Goal: Task Accomplishment & Management: Complete application form

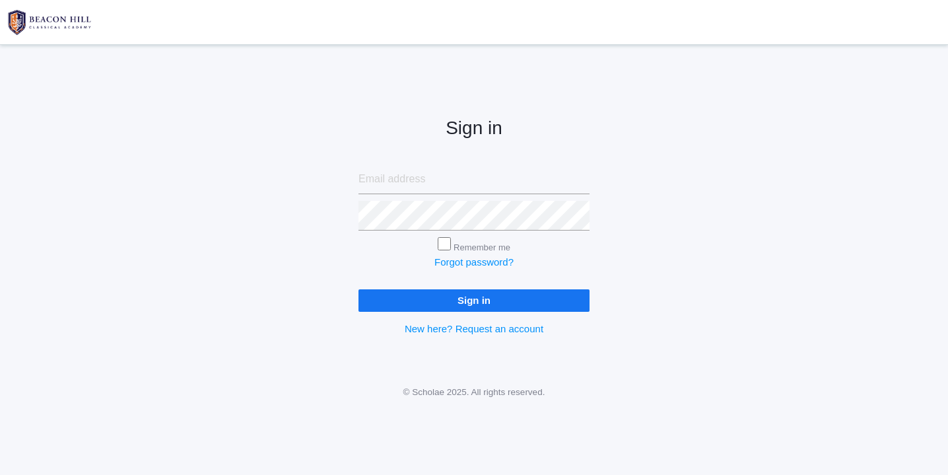
click at [415, 182] on input "email" at bounding box center [474, 179] width 231 height 30
type input "[EMAIL_ADDRESS][DOMAIN_NAME]"
click at [468, 300] on input "Sign in" at bounding box center [474, 300] width 231 height 22
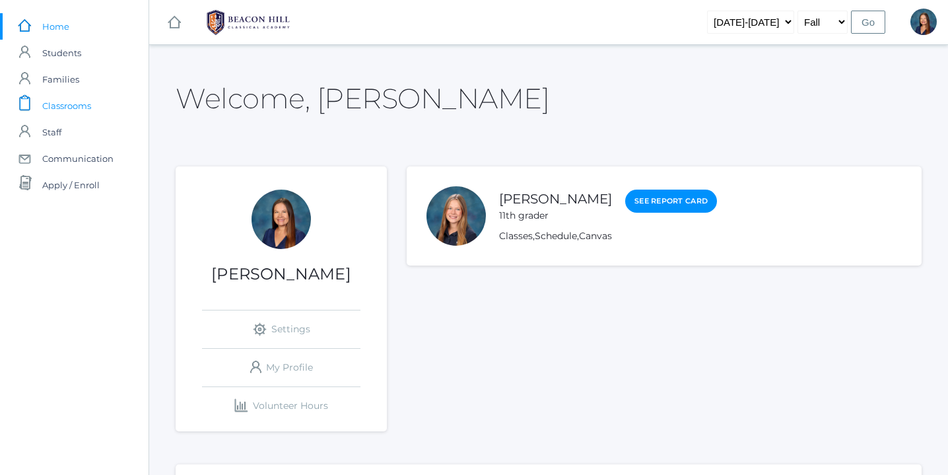
click at [74, 104] on span "Classrooms" at bounding box center [66, 105] width 49 height 26
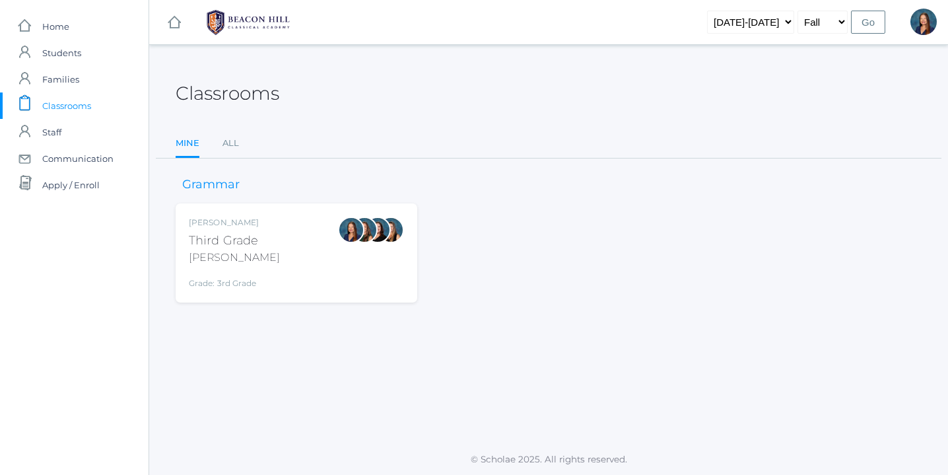
click at [300, 244] on div "[PERSON_NAME] Third Grade [PERSON_NAME] Grade: 3rd Grade 03LA" at bounding box center [296, 253] width 215 height 73
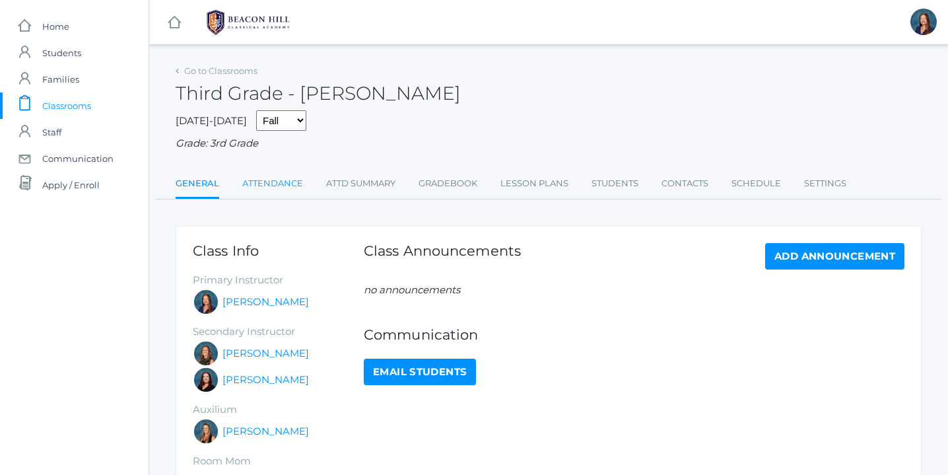
click at [279, 184] on link "Attendance" at bounding box center [272, 183] width 61 height 26
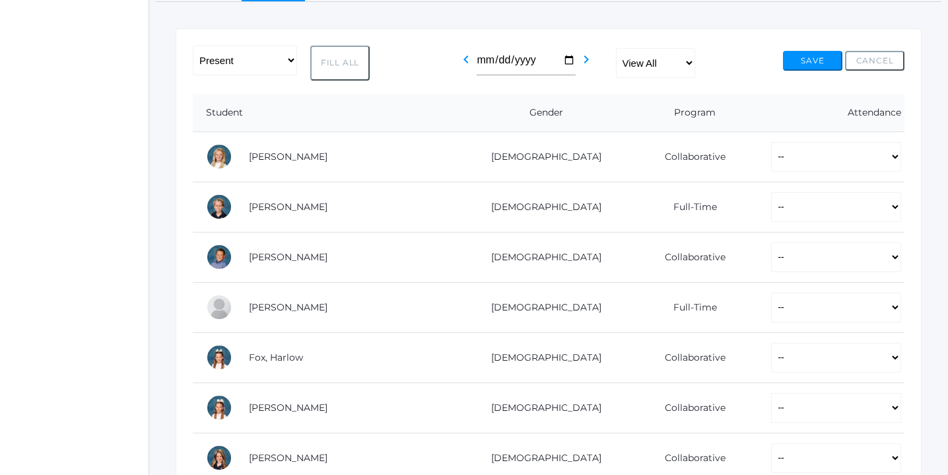
scroll to position [198, 0]
click at [345, 61] on button "Fill All" at bounding box center [339, 62] width 59 height 35
select select "P"
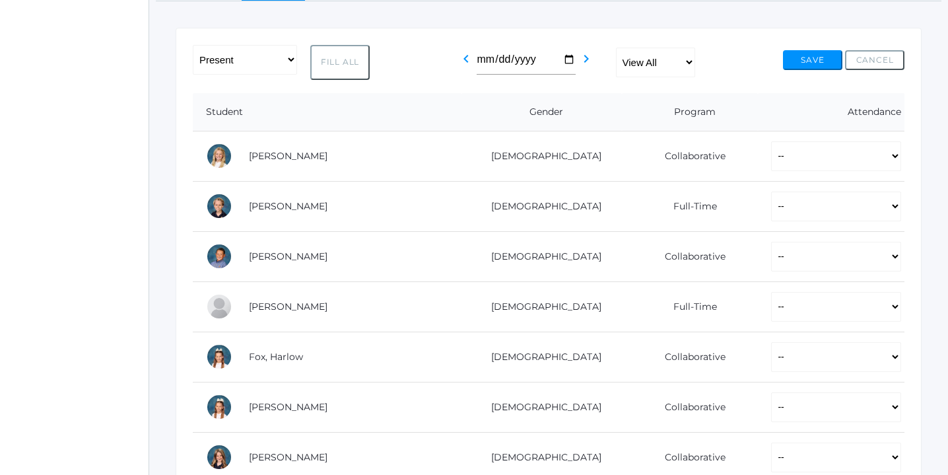
select select "P"
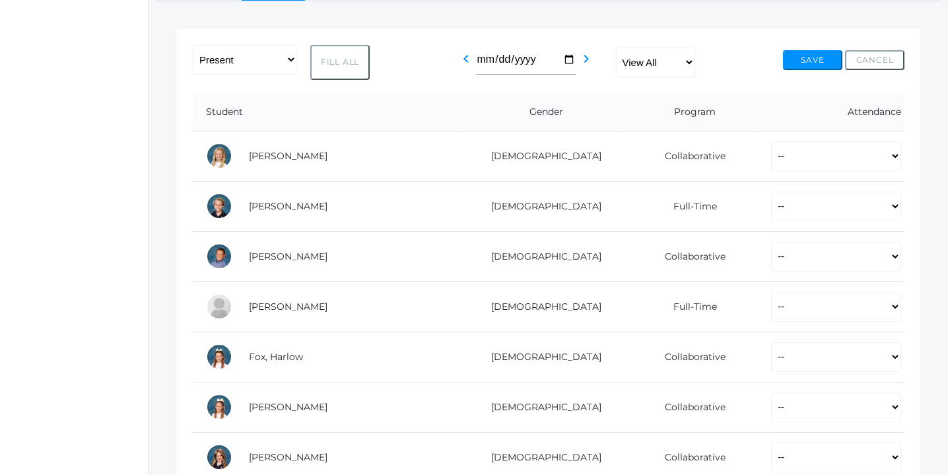
select select "P"
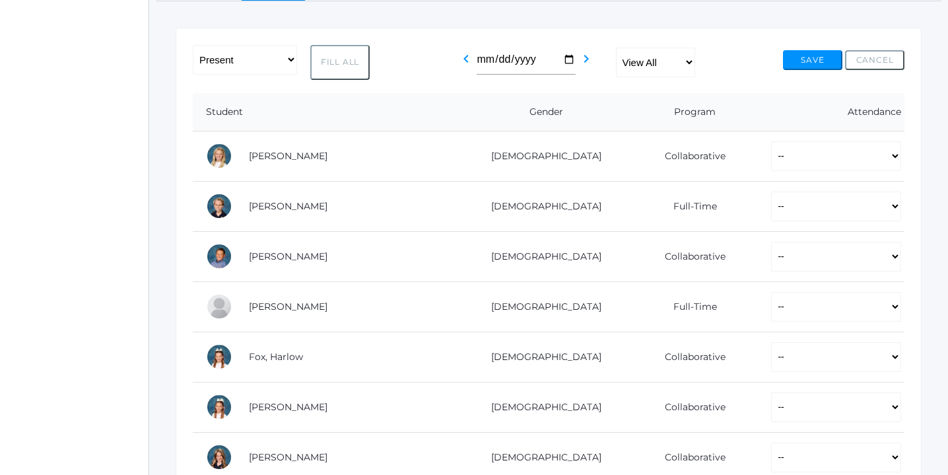
select select "P"
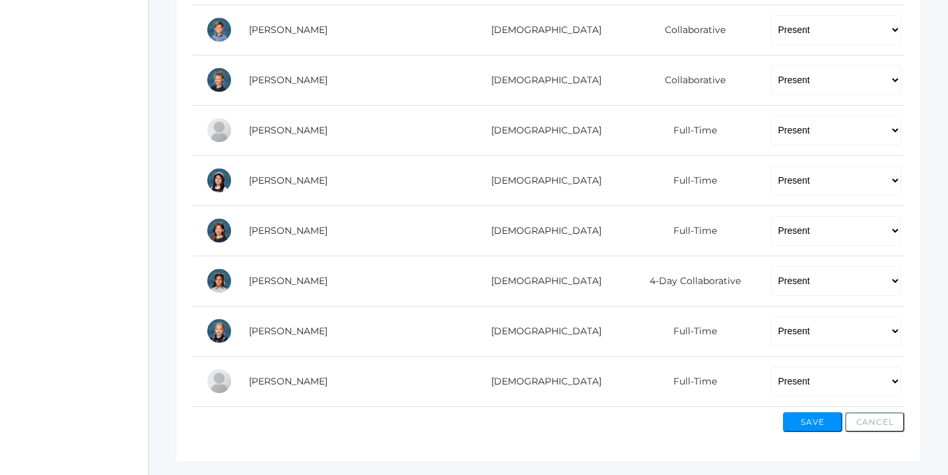
scroll to position [881, 0]
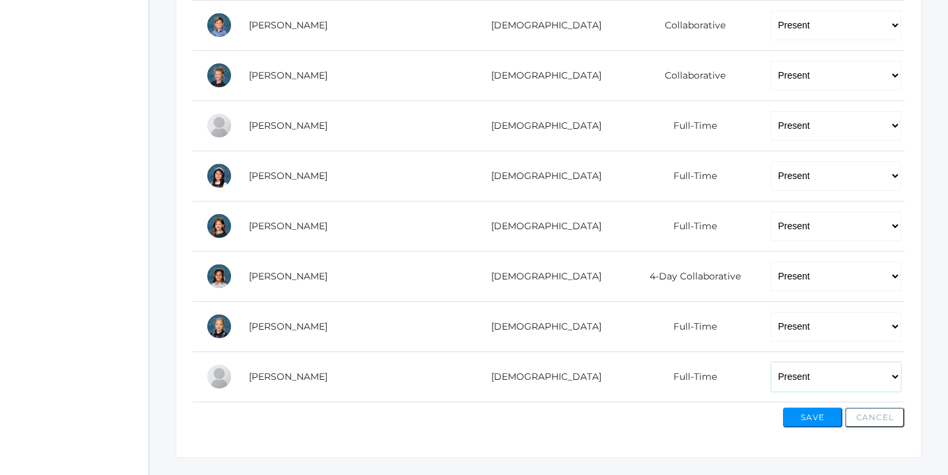
click at [892, 376] on select "-- Present Present-At-Home Tardy Excused Tardy Unexcused Absent Excused Absent …" at bounding box center [836, 377] width 130 height 30
select select "AE"
click at [771, 362] on select "-- Present Present-At-Home Tardy Excused Tardy Unexcused Absent Excused Absent …" at bounding box center [836, 377] width 130 height 30
click at [814, 416] on button "Save" at bounding box center [812, 417] width 59 height 20
